Goal: Find specific page/section: Find specific page/section

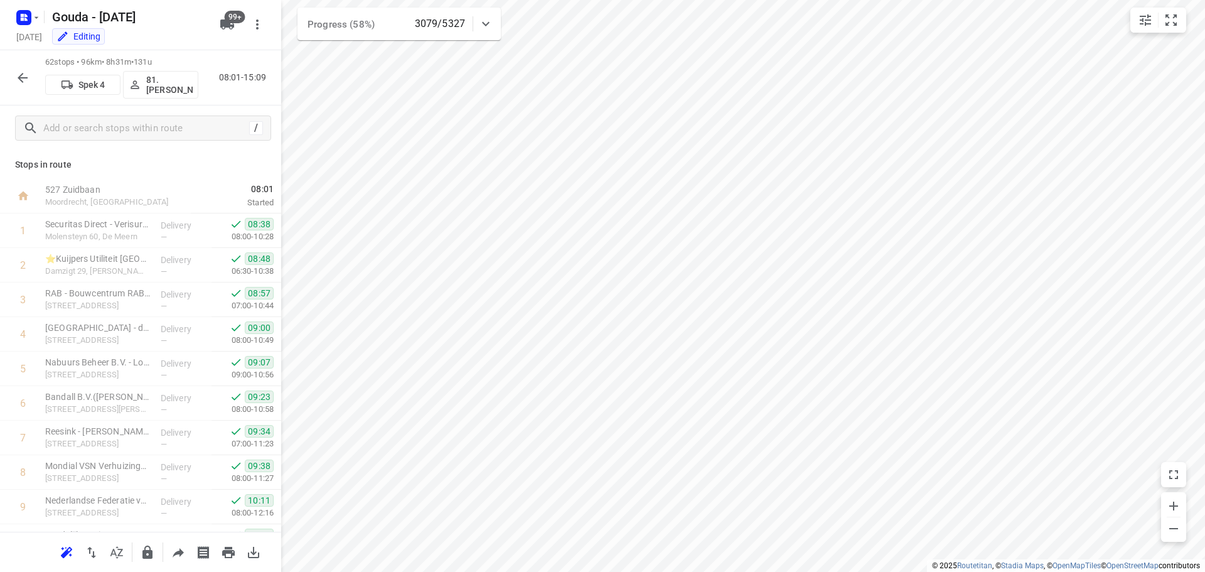
scroll to position [1857, 0]
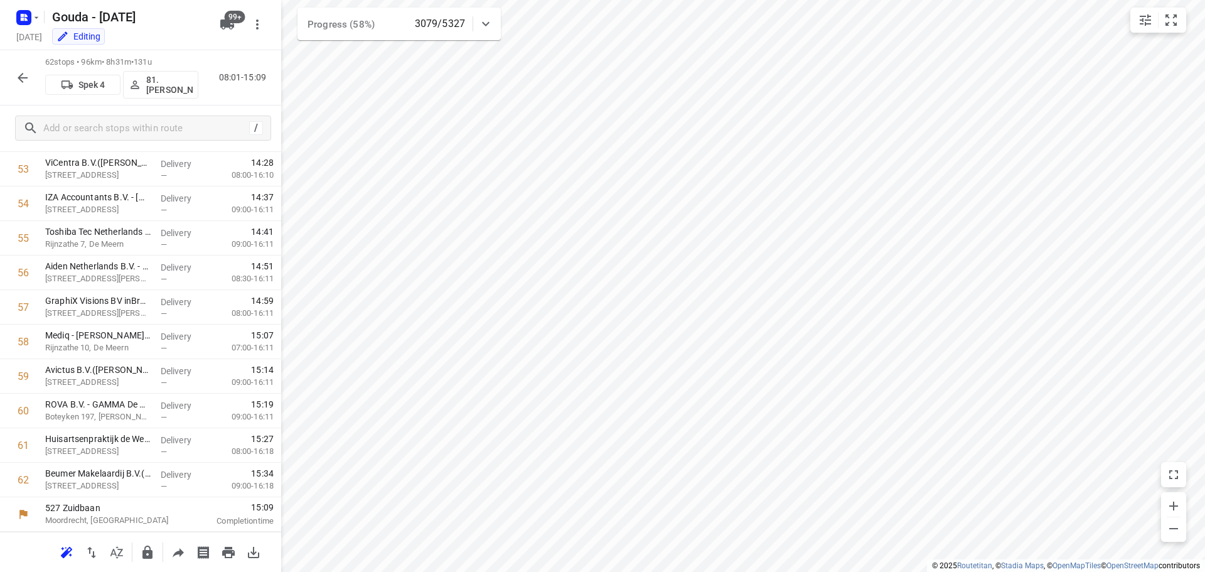
click at [22, 77] on icon "button" at bounding box center [22, 77] width 15 height 15
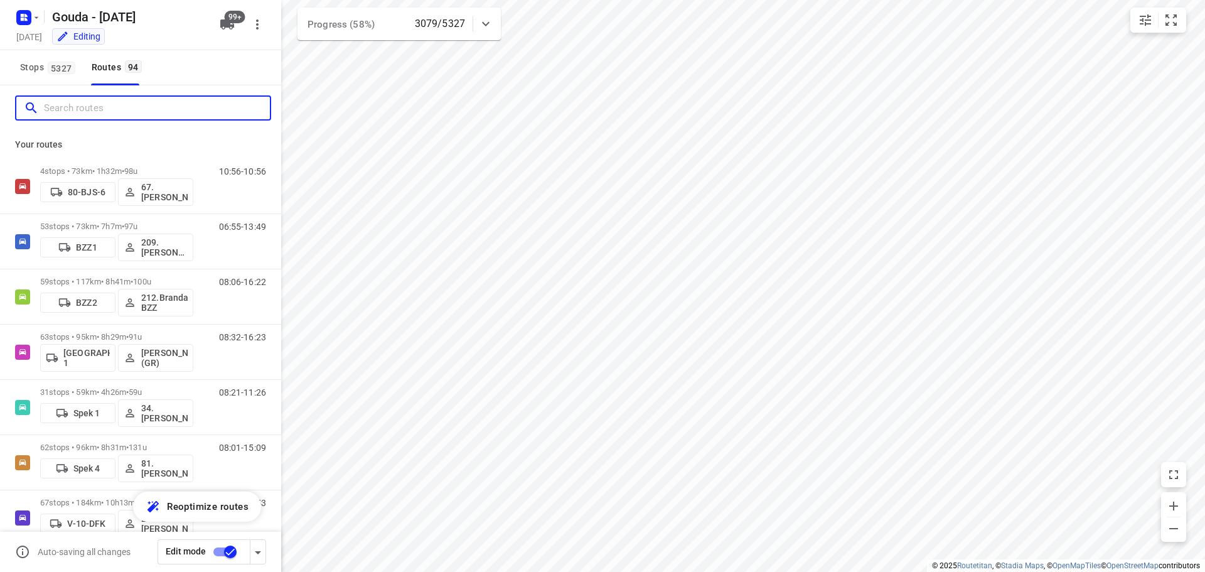
click at [87, 109] on input "Search routes" at bounding box center [157, 108] width 226 height 19
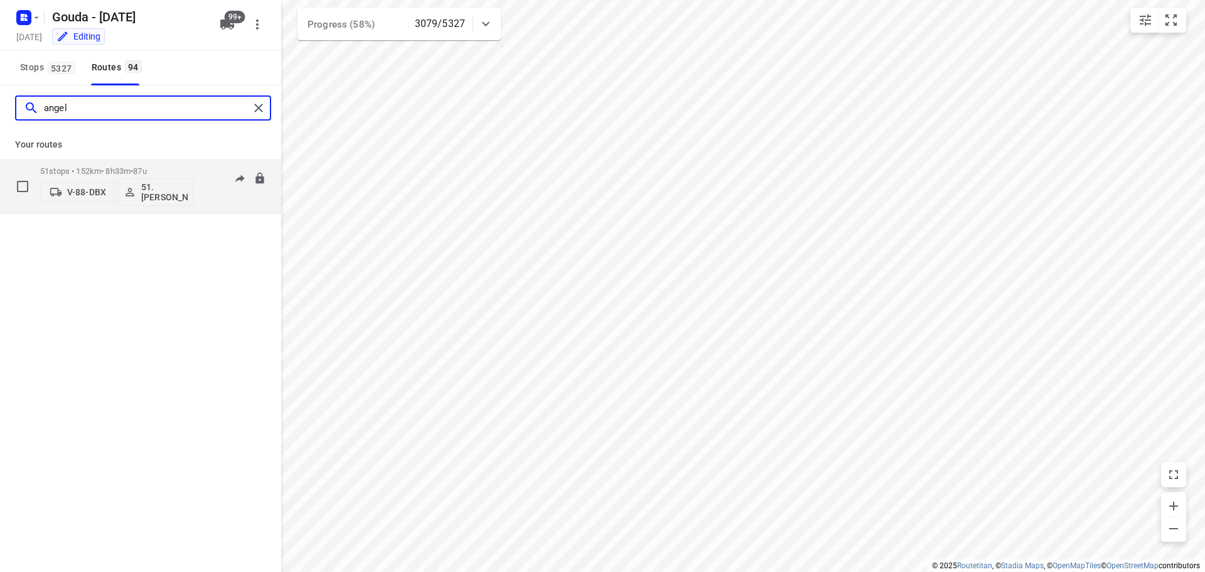
type input "angel"
click at [114, 178] on div "V-88-DBX 51.[PERSON_NAME]" at bounding box center [116, 191] width 153 height 30
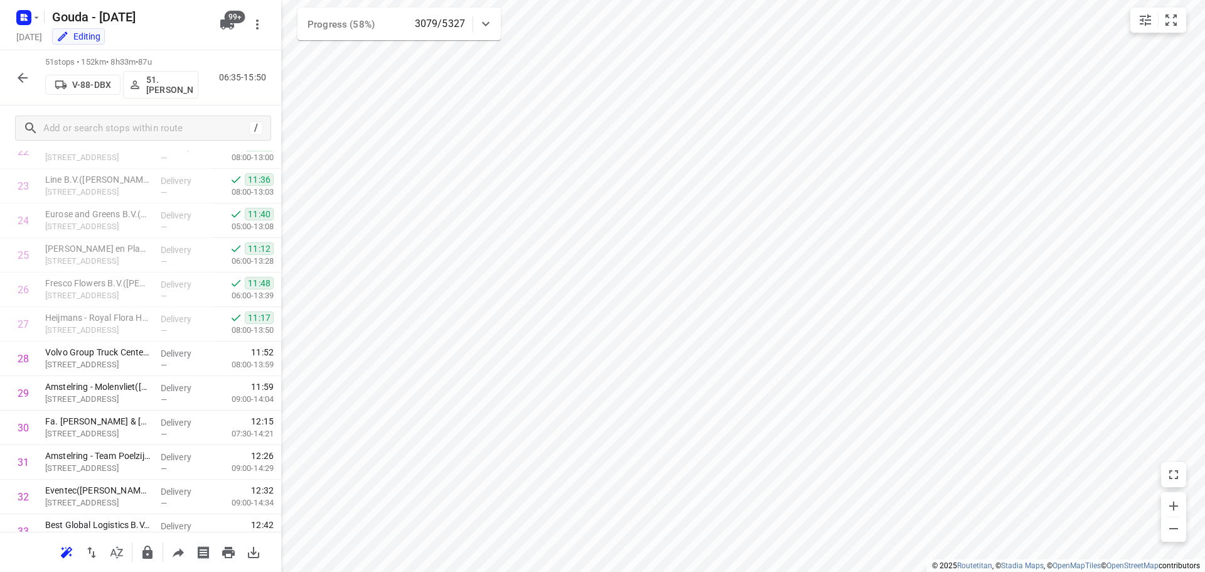
scroll to position [816, 0]
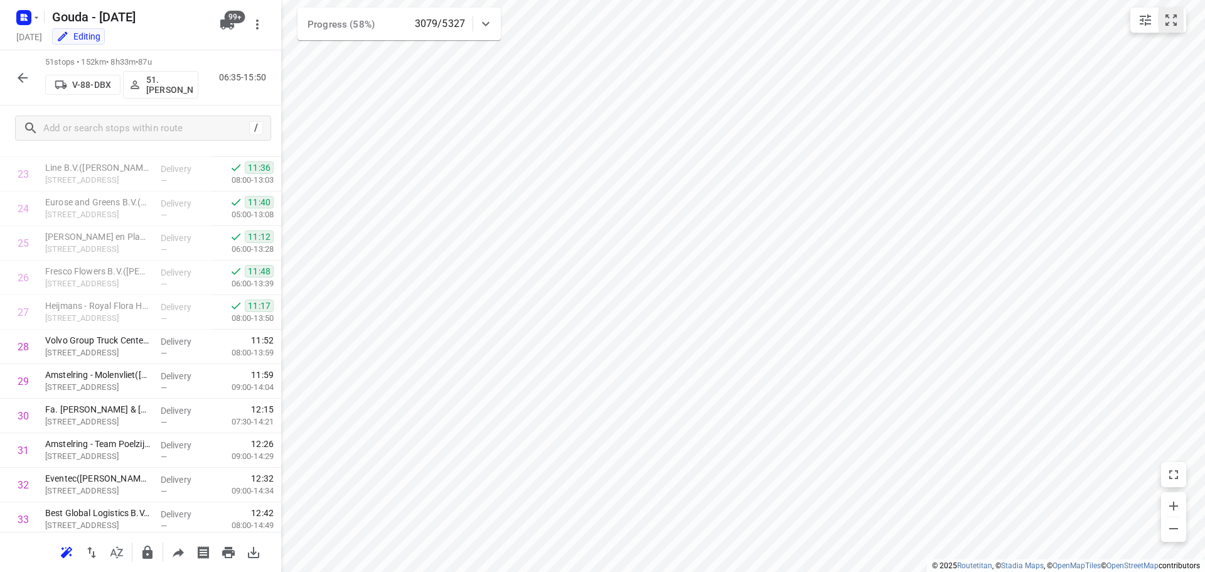
click at [1178, 20] on icon "small contained button group" at bounding box center [1171, 20] width 15 height 15
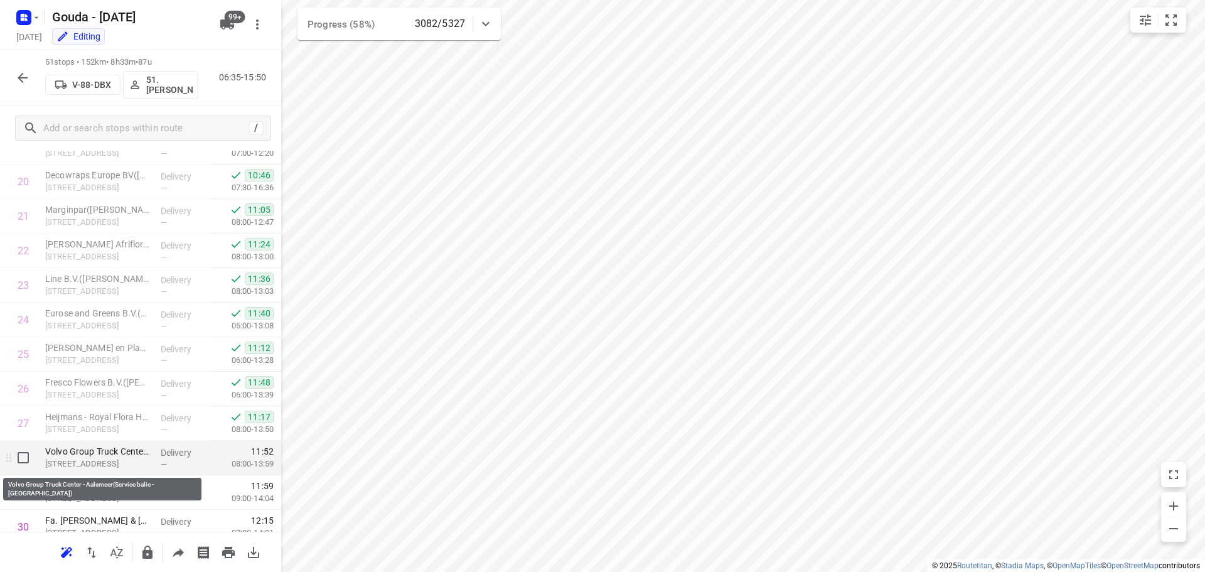
scroll to position [691, 0]
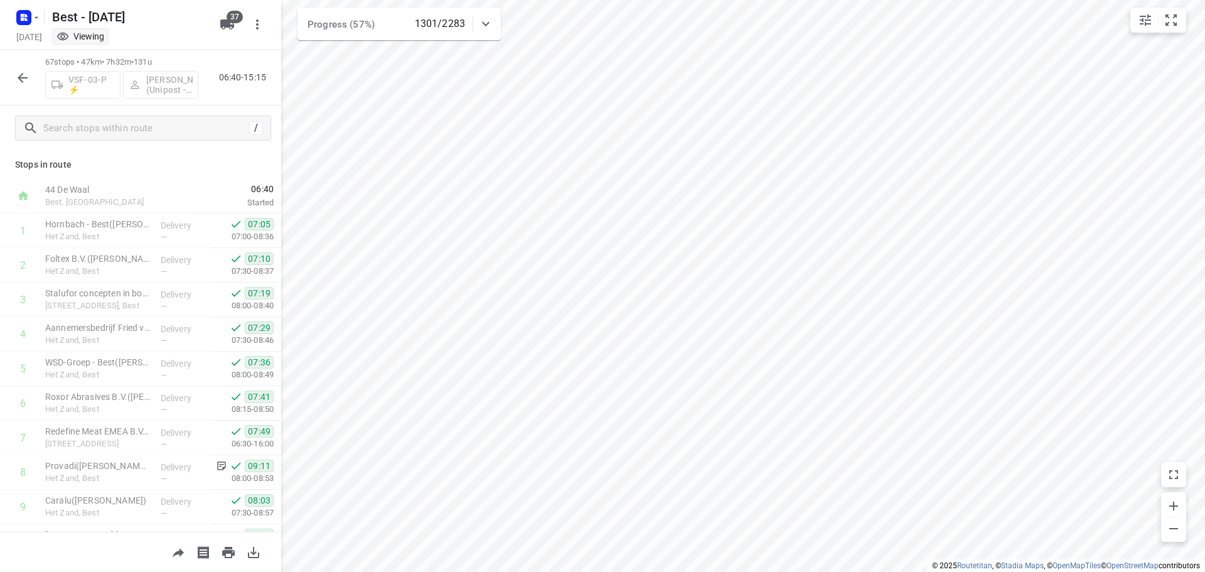
scroll to position [251, 0]
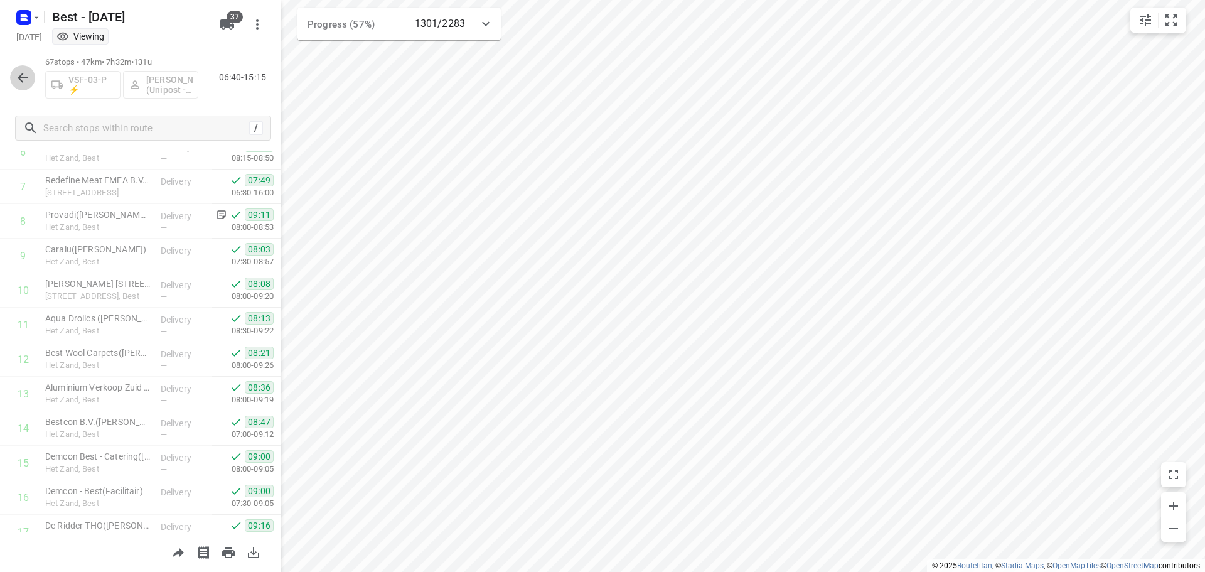
click at [30, 80] on icon "button" at bounding box center [22, 77] width 15 height 15
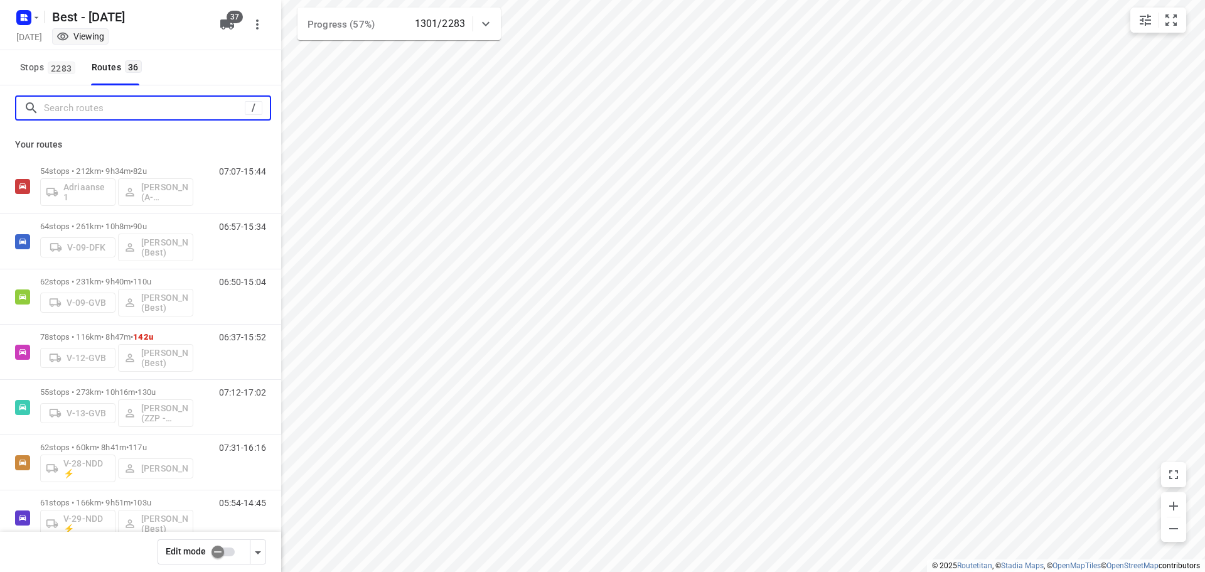
click at [123, 112] on input "Search routes" at bounding box center [144, 108] width 201 height 19
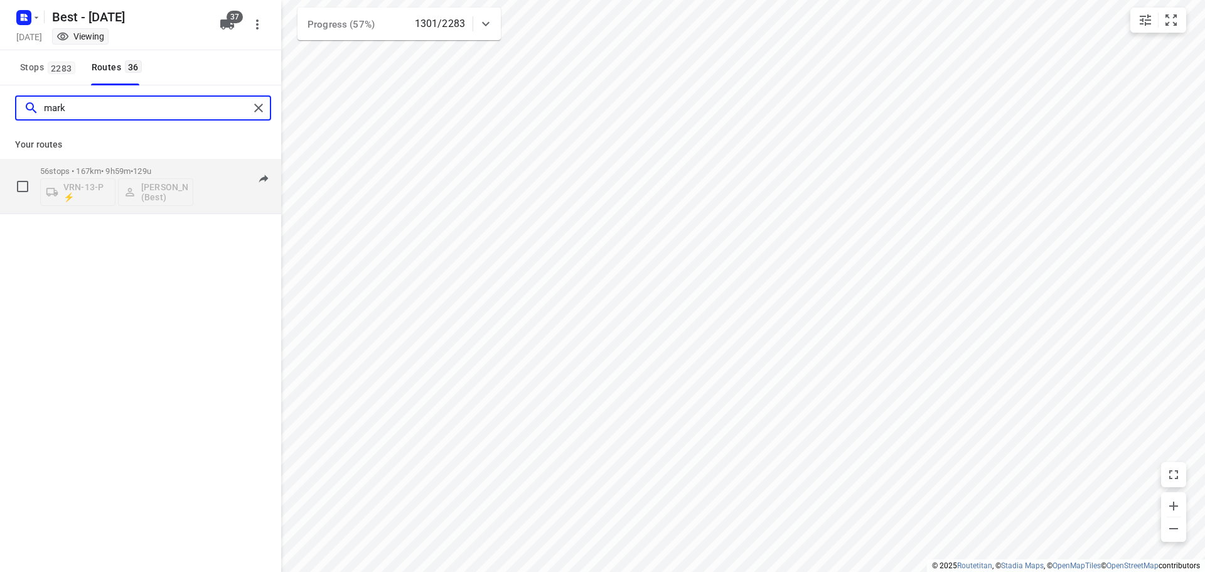
type input "mark"
click at [123, 177] on div "VRN-13-P ⚡ Mark Schultz (Best)" at bounding box center [116, 191] width 153 height 30
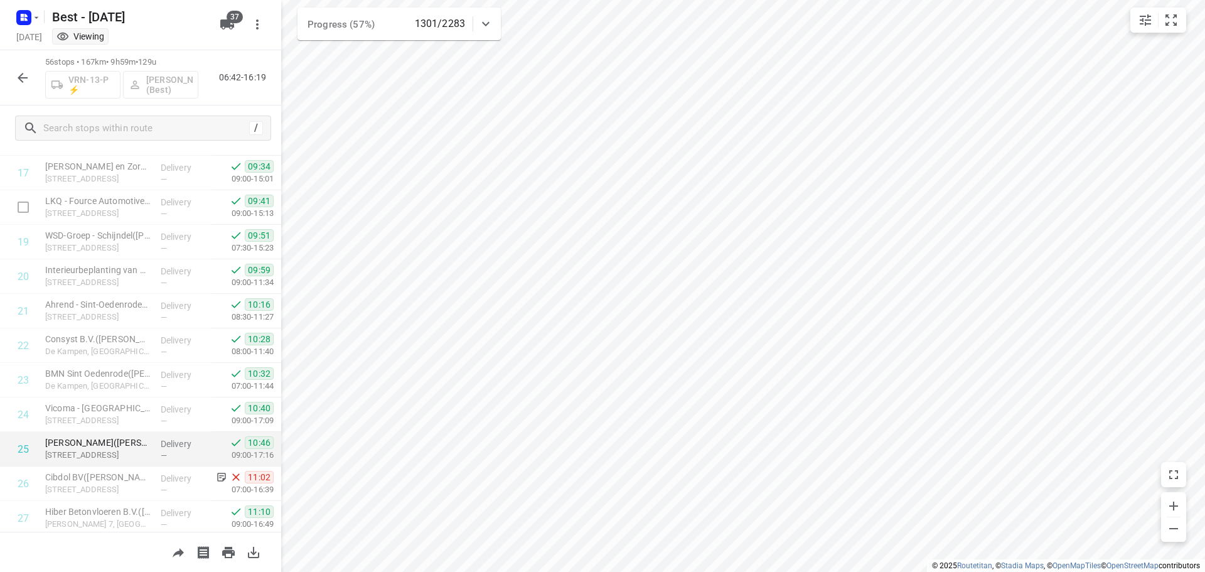
scroll to position [753, 0]
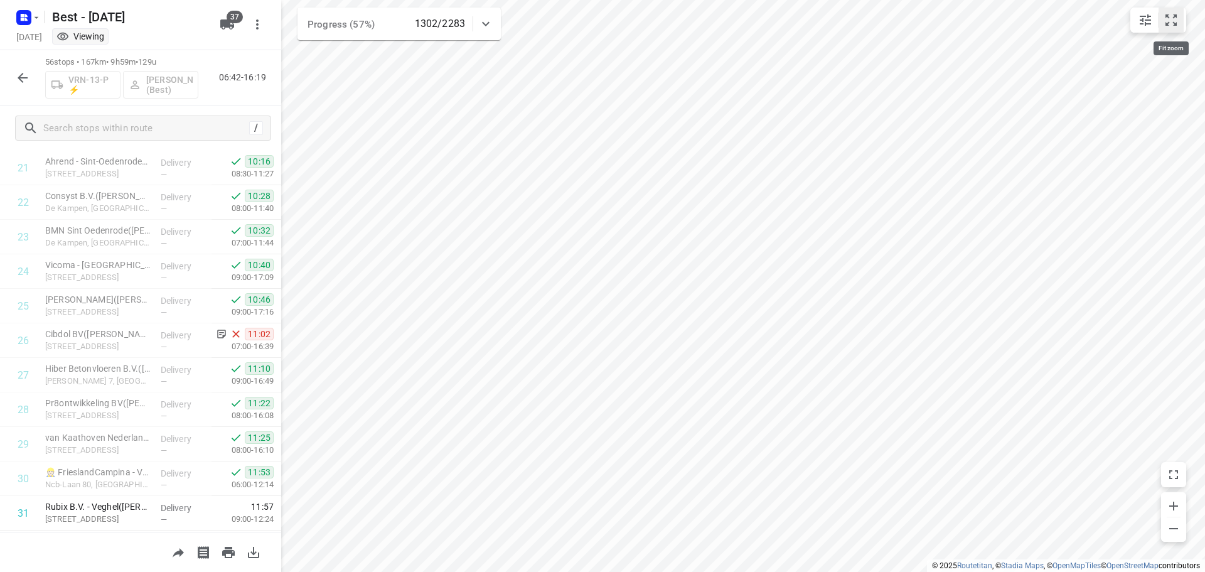
click at [1177, 23] on icon "small contained button group" at bounding box center [1171, 19] width 11 height 11
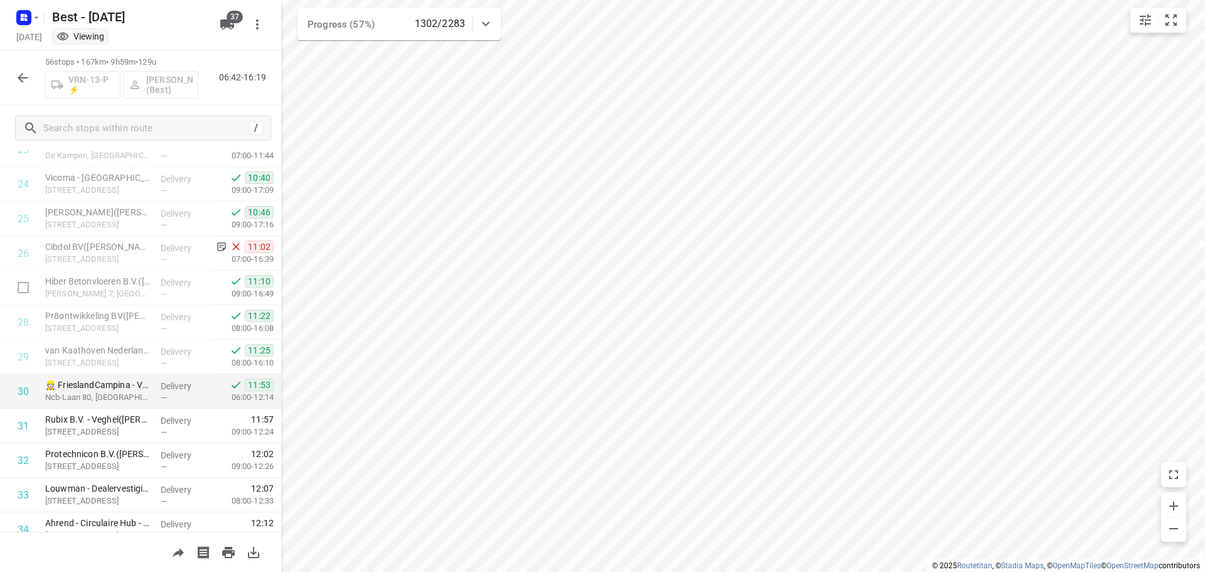
scroll to position [879, 0]
